Goal: Find specific page/section: Find specific page/section

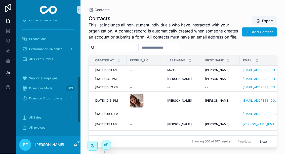
scroll to position [167, 0]
click at [31, 86] on span "Donations Made" at bounding box center [40, 88] width 23 height 4
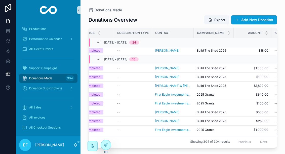
scroll to position [640, 13]
